Goal: Information Seeking & Learning: Learn about a topic

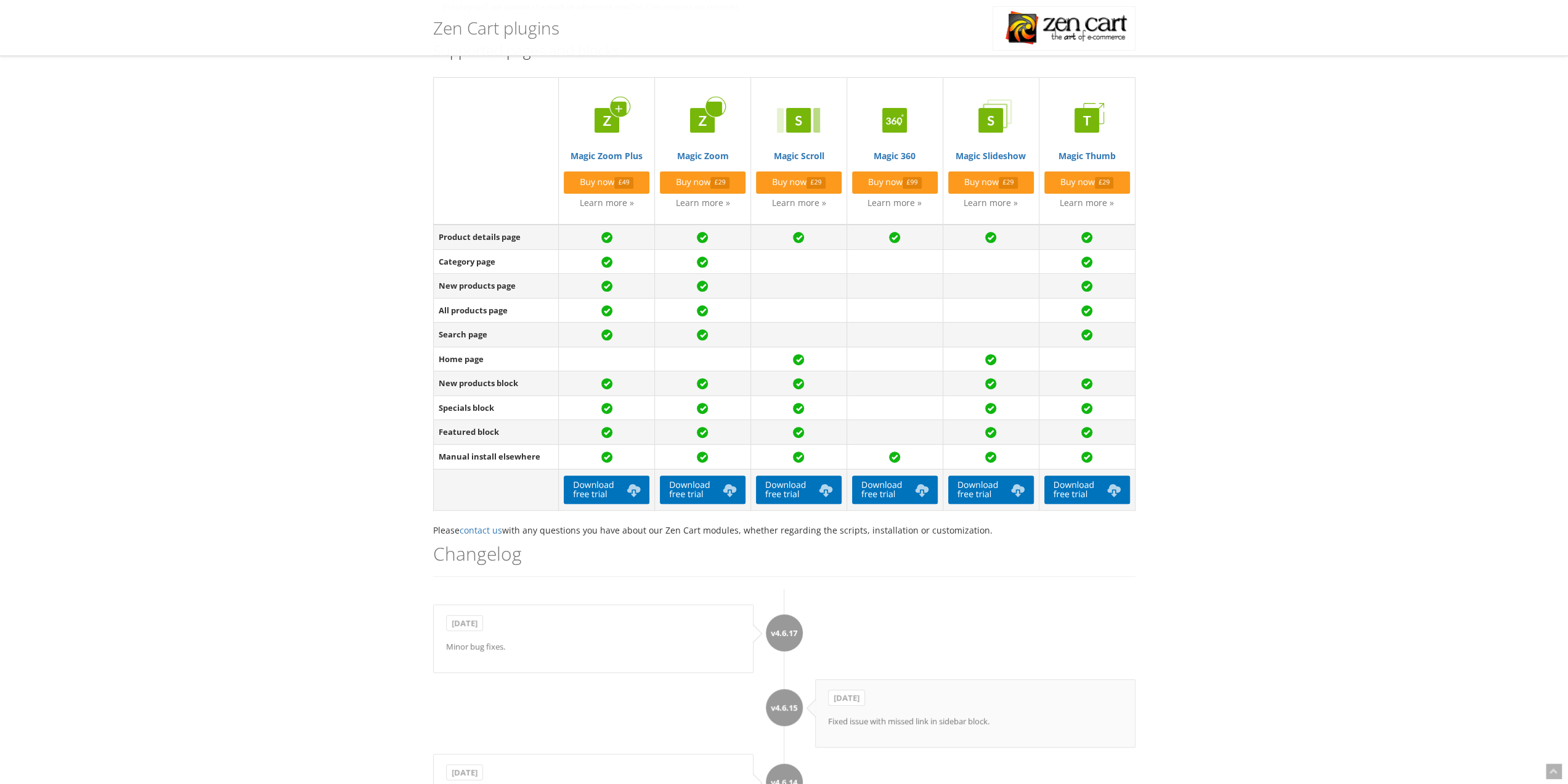
scroll to position [185, 0]
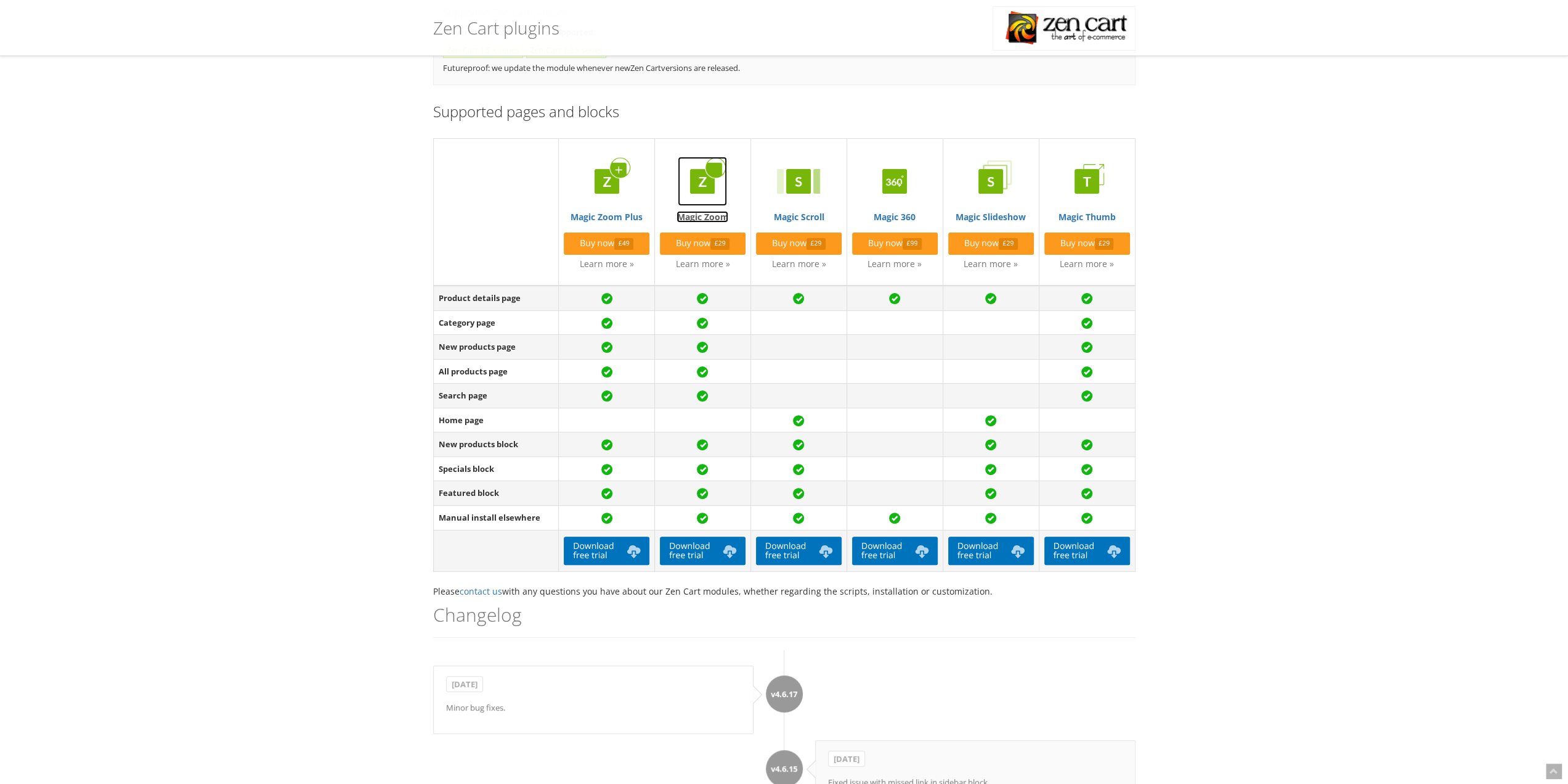
click at [707, 218] on link "Magic Zoom" at bounding box center [702, 189] width 85 height 66
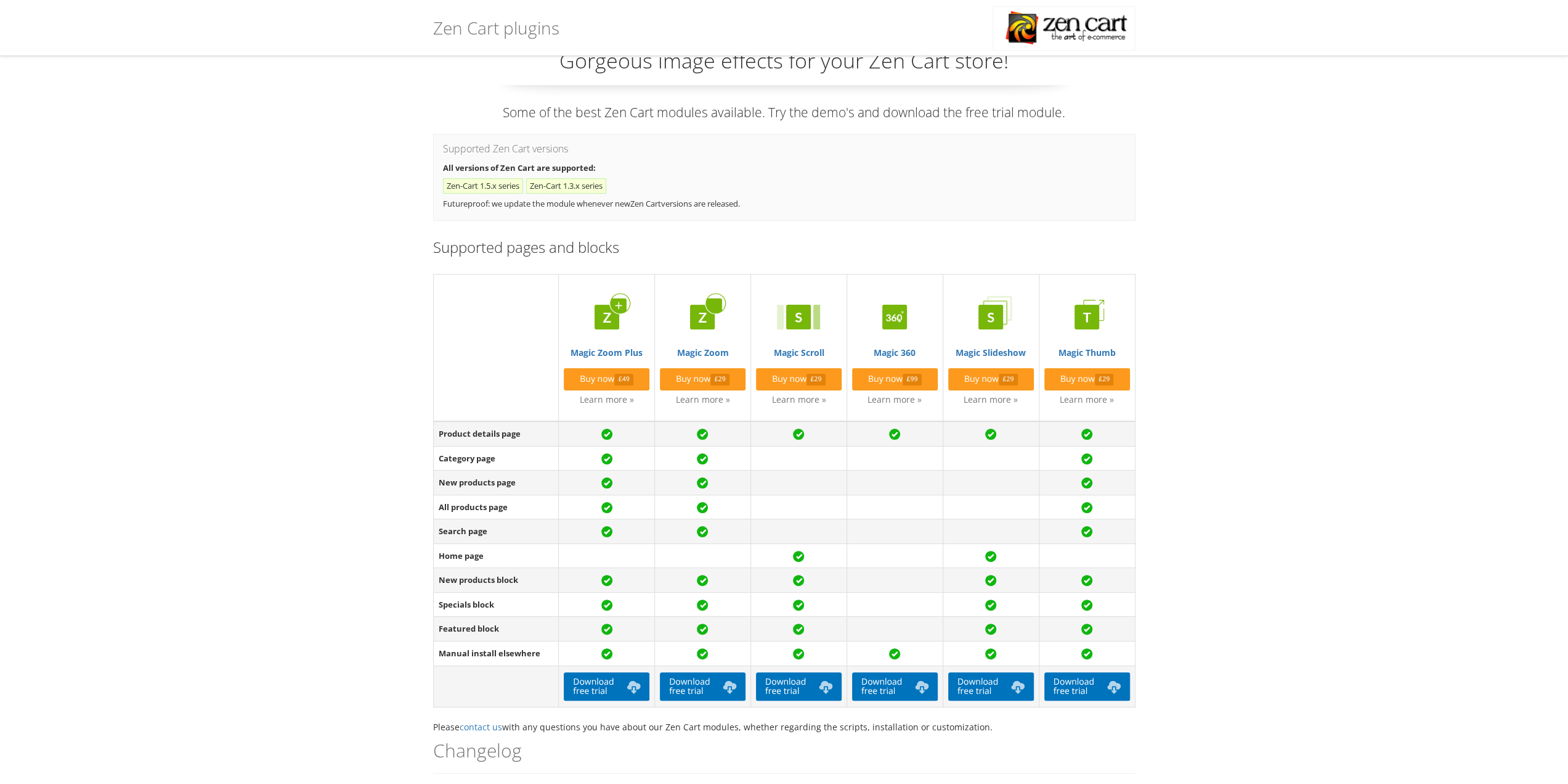
scroll to position [62, 0]
